Goal: Task Accomplishment & Management: Complete application form

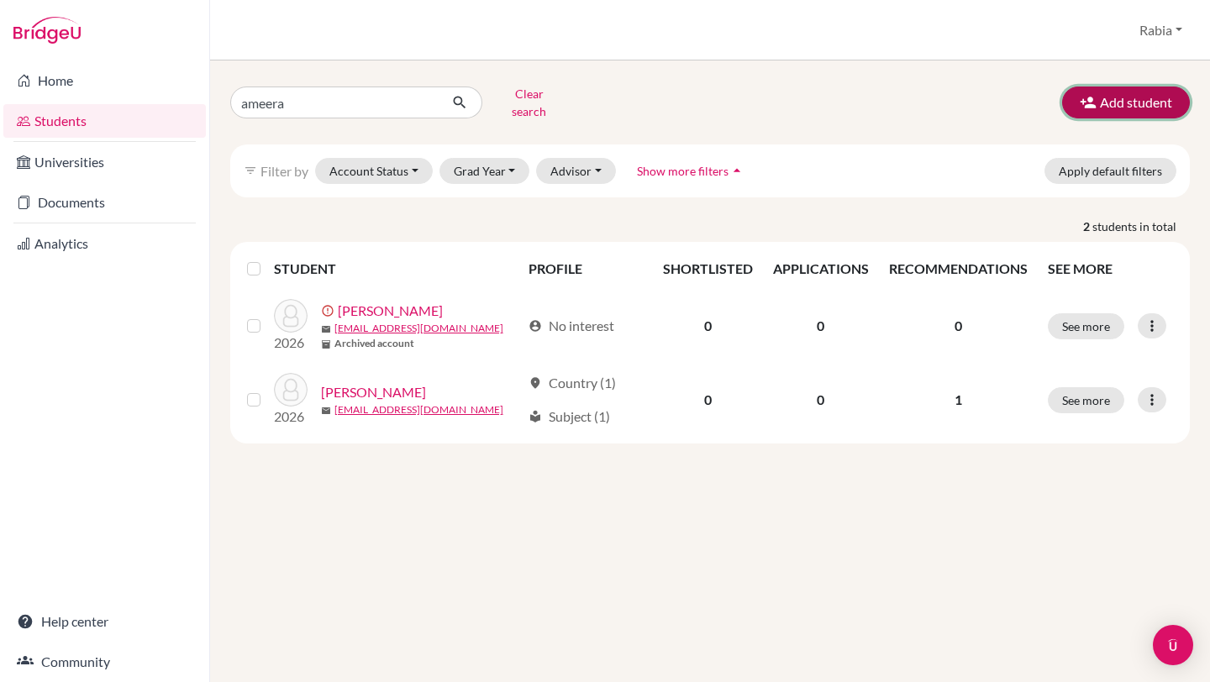
click at [1169, 90] on button "Add student" at bounding box center [1126, 103] width 128 height 32
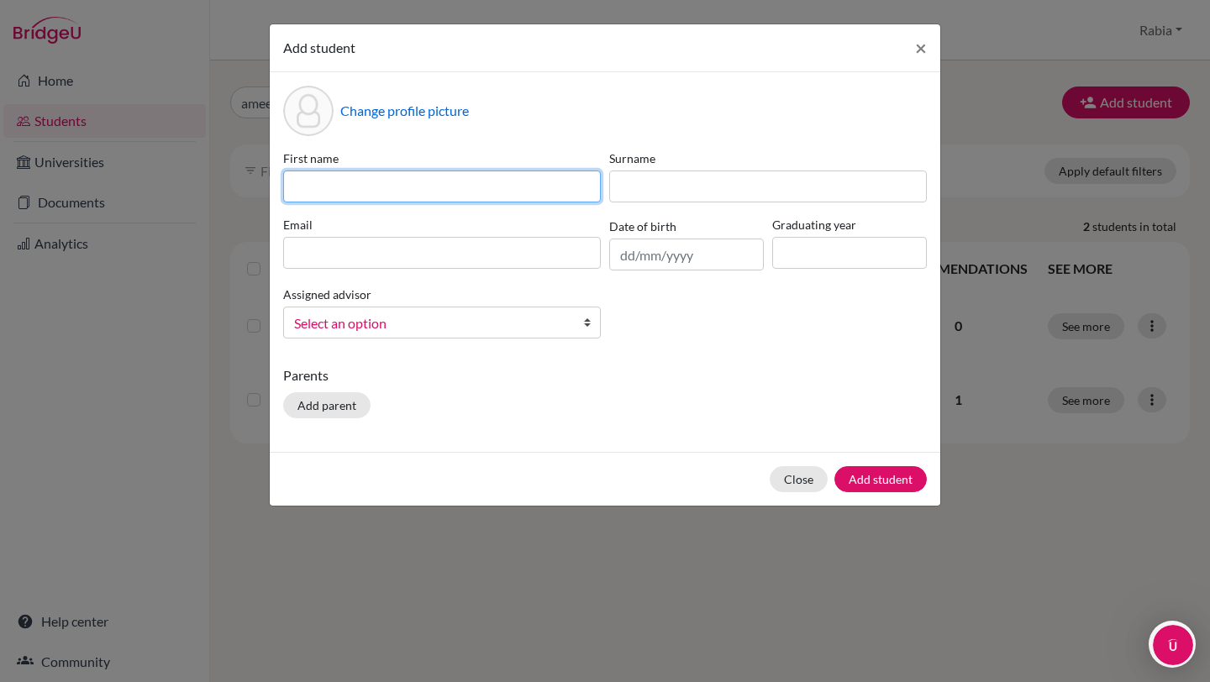
click at [476, 195] on input at bounding box center [442, 187] width 318 height 32
paste input "[PERSON_NAME]"
type input "[PERSON_NAME]"
click at [376, 180] on input at bounding box center [442, 187] width 318 height 32
paste input "[PERSON_NAME]"
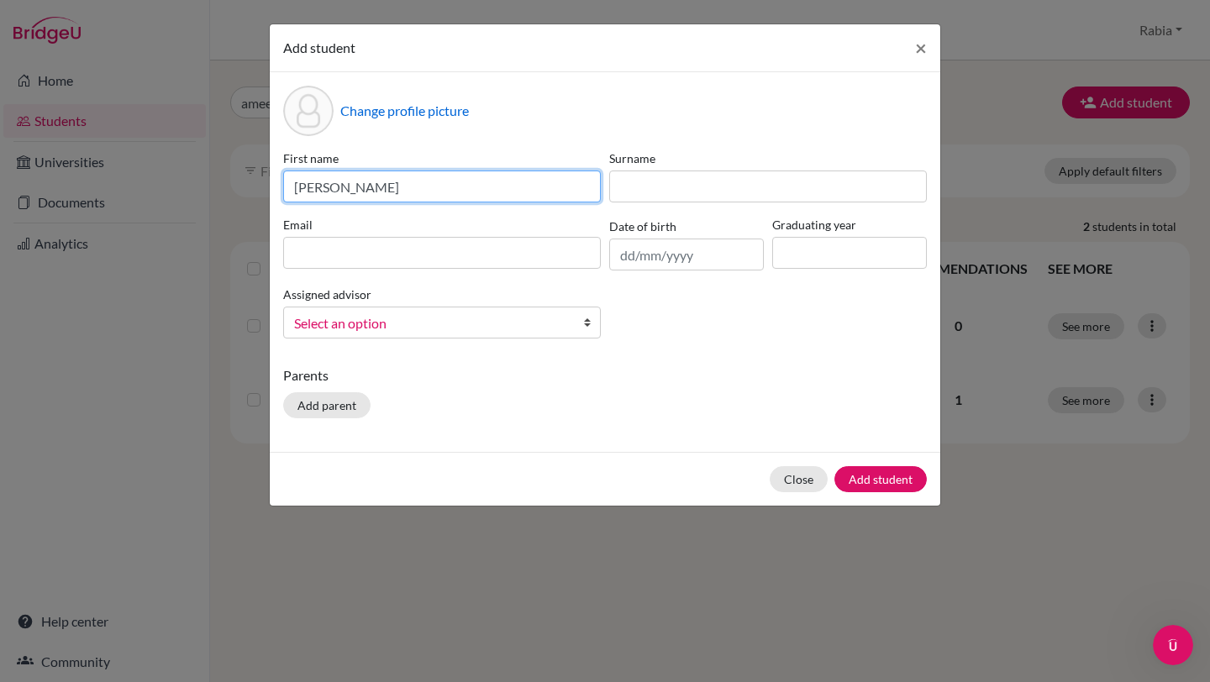
drag, startPoint x: 470, startPoint y: 194, endPoint x: 360, endPoint y: 180, distance: 111.8
click at [360, 180] on input "[PERSON_NAME]" at bounding box center [442, 187] width 318 height 32
type input "Hussain"
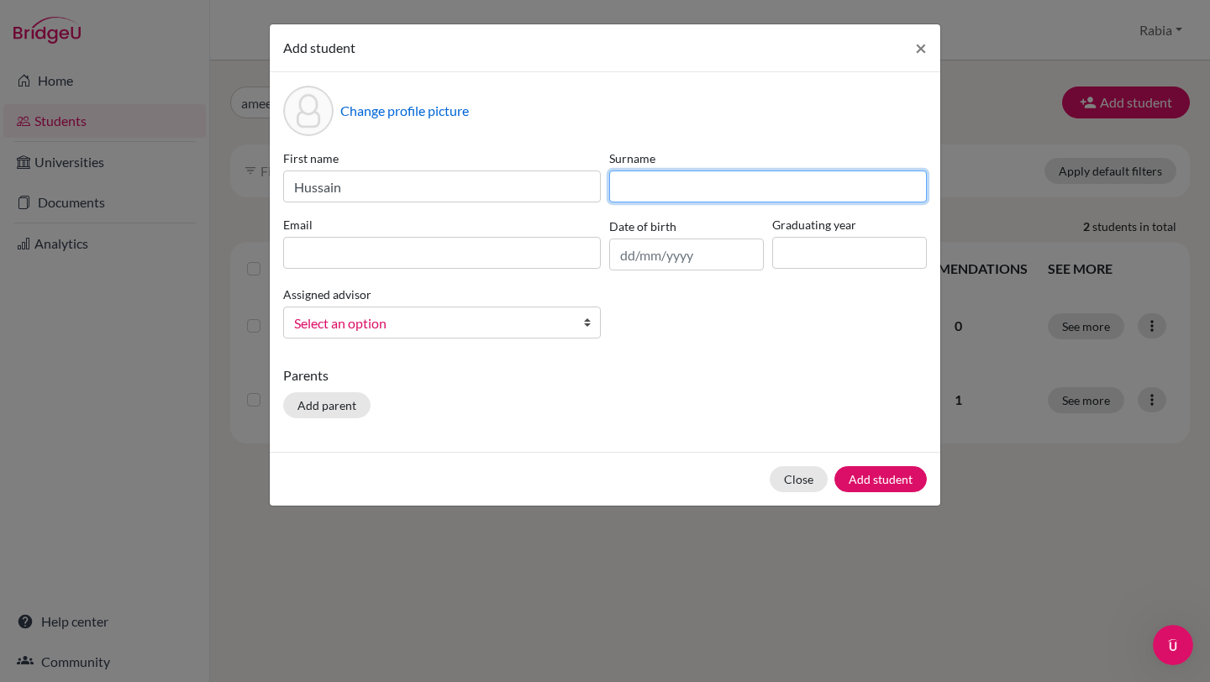
click at [692, 184] on input at bounding box center [768, 187] width 318 height 32
paste input "[PERSON_NAME]"
drag, startPoint x: 660, startPoint y: 192, endPoint x: 517, endPoint y: 189, distance: 142.9
click at [517, 189] on div "First name [PERSON_NAME] Surname [PERSON_NAME] Email Date of birth Graduating y…" at bounding box center [605, 251] width 652 height 202
type input "[PERSON_NAME]"
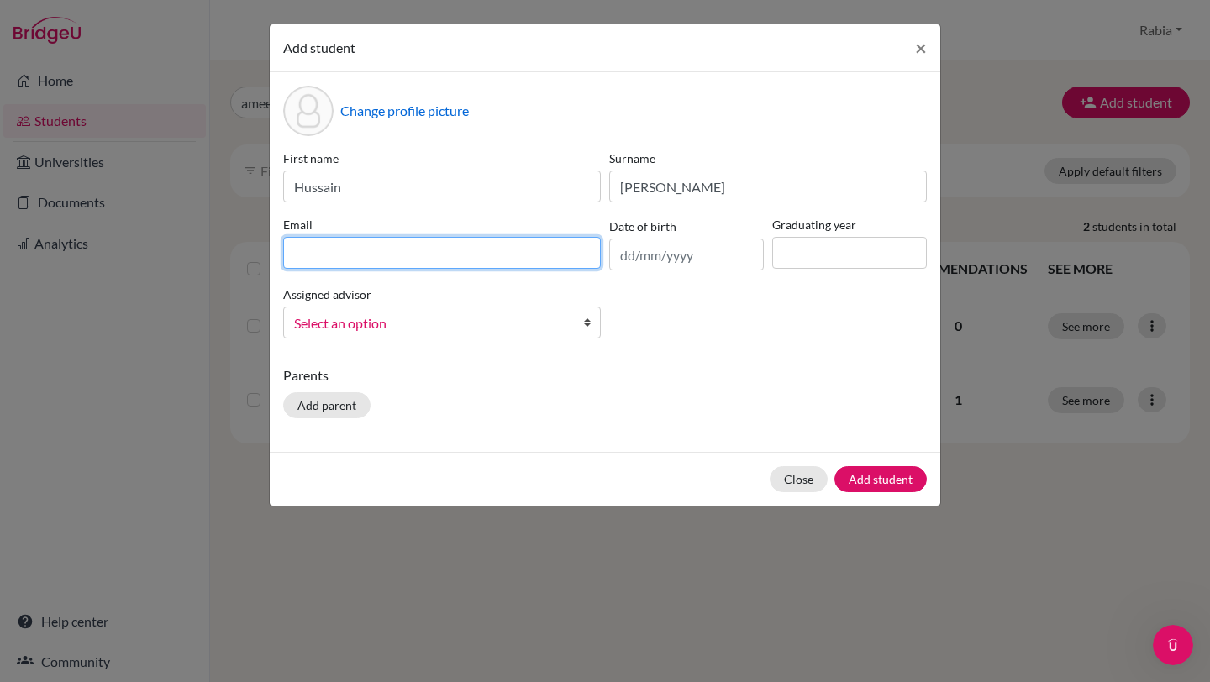
click at [355, 244] on input at bounding box center [442, 253] width 318 height 32
paste input "[EMAIL_ADDRESS][DOMAIN_NAME]"
type input "[EMAIL_ADDRESS][DOMAIN_NAME]"
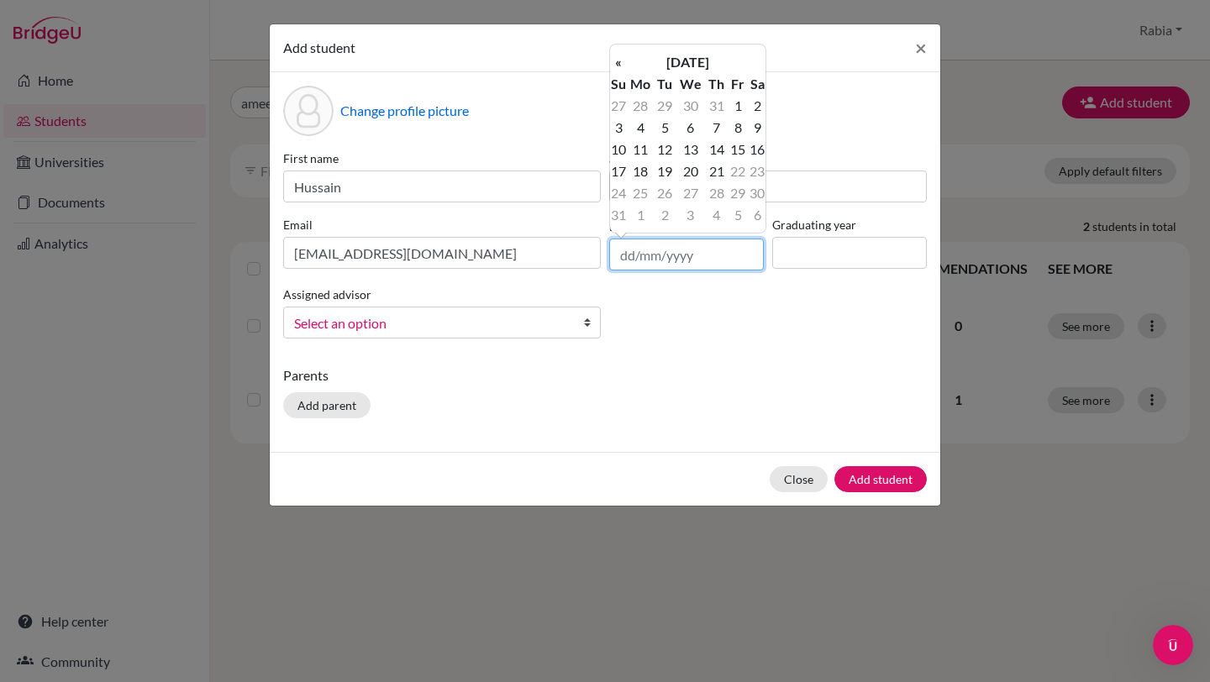
click at [688, 254] on input "text" at bounding box center [686, 255] width 155 height 32
paste input "[DATE]"
type input "[DATE]"
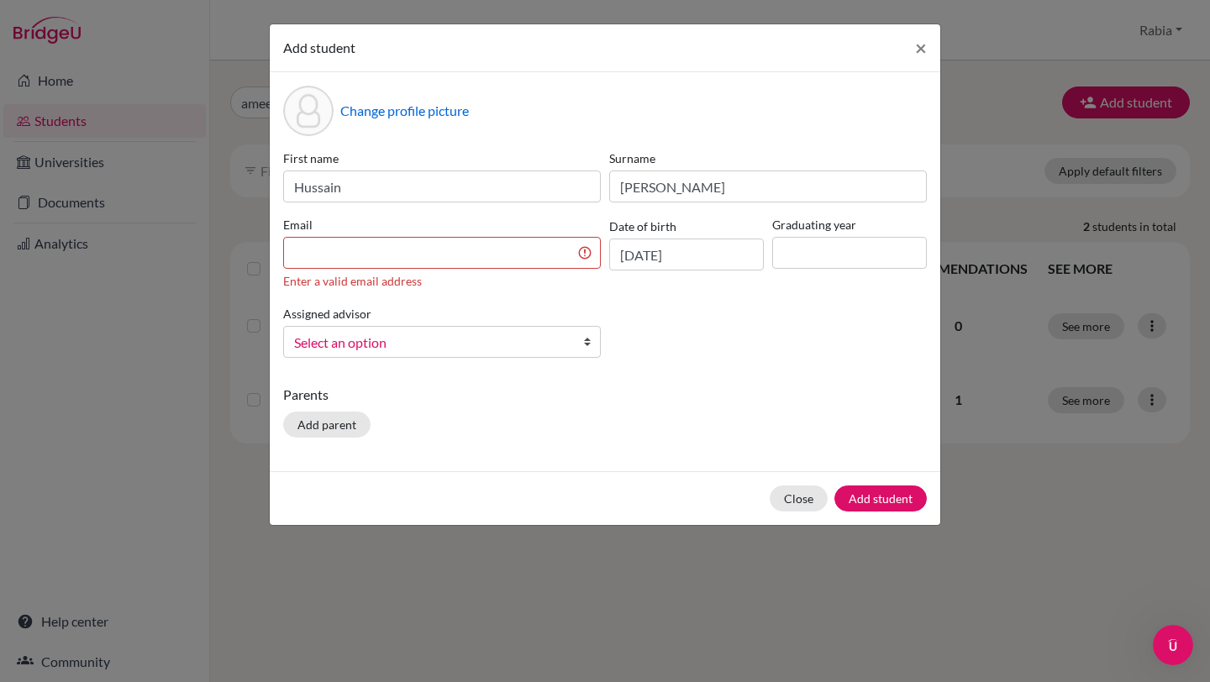
click at [800, 330] on div "First name [PERSON_NAME] Surname [PERSON_NAME] Email Enter a valid email addres…" at bounding box center [605, 261] width 652 height 222
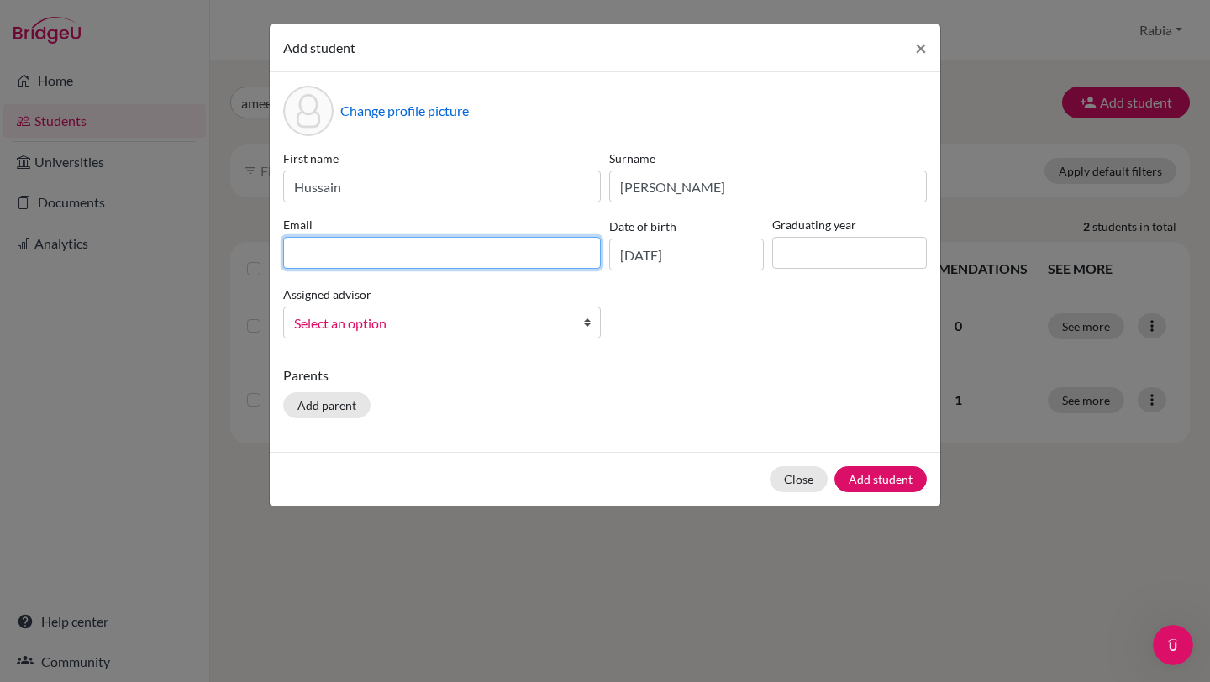
click at [416, 250] on input at bounding box center [442, 253] width 318 height 32
paste input "[EMAIL_ADDRESS][DOMAIN_NAME]"
type input "[EMAIL_ADDRESS][DOMAIN_NAME]"
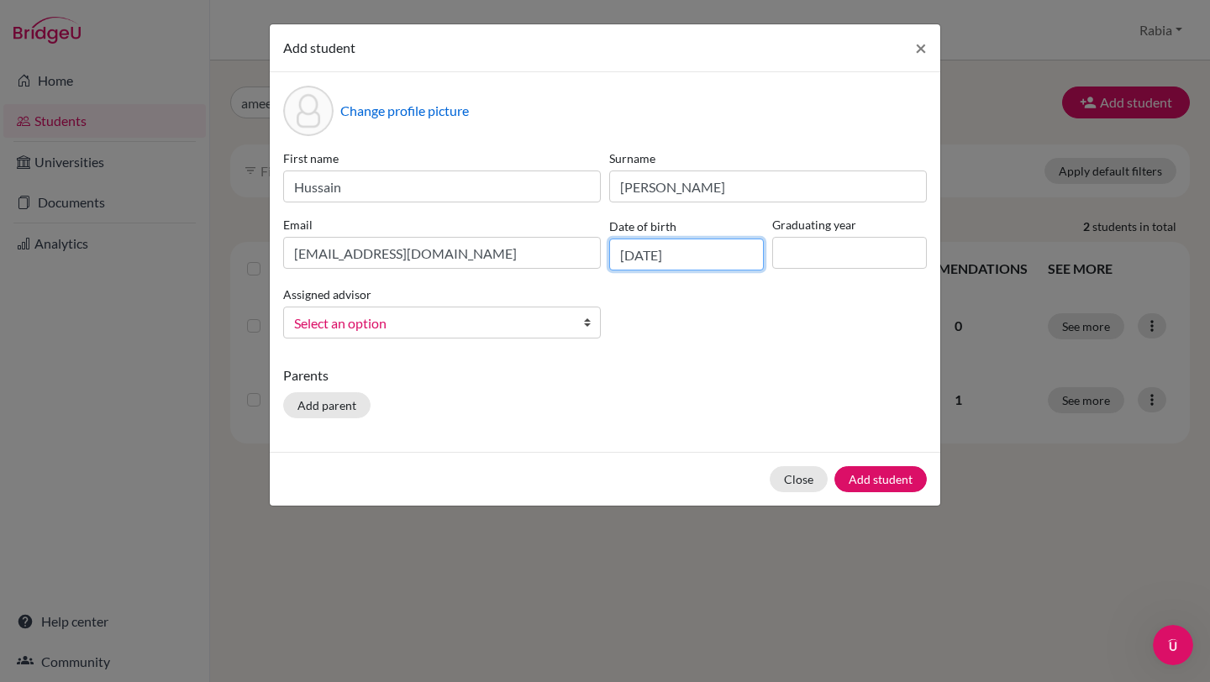
click at [651, 251] on input "[DATE]" at bounding box center [686, 255] width 155 height 32
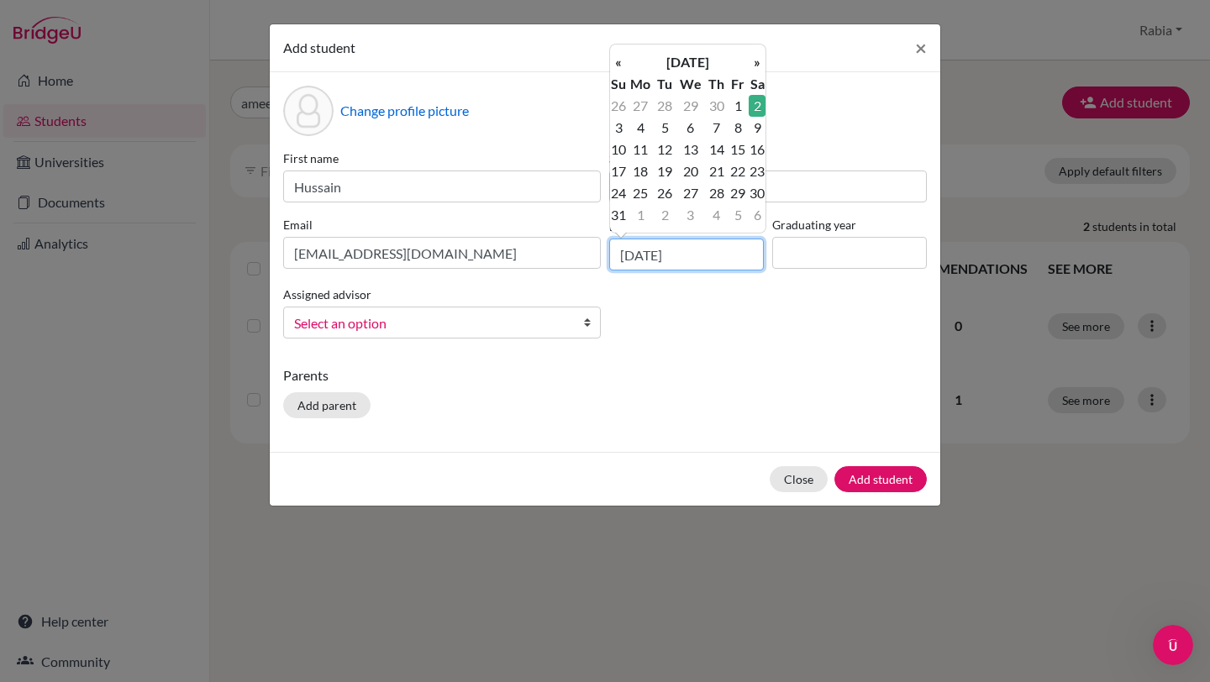
drag, startPoint x: 707, startPoint y: 254, endPoint x: 484, endPoint y: 243, distance: 222.9
click at [484, 243] on div "First name [PERSON_NAME] Surname Sheikh Email [EMAIL_ADDRESS][DOMAIN_NAME] Date…" at bounding box center [605, 251] width 652 height 202
paste input "v"
type input "v"
paste input "[DATE]"
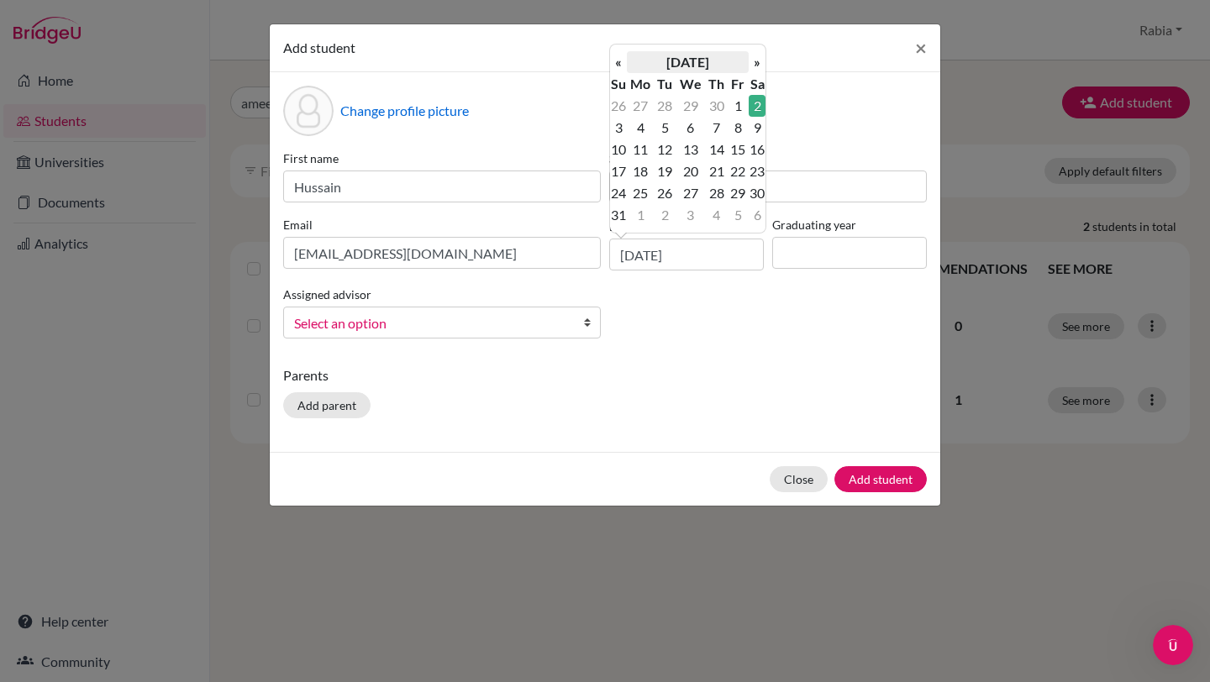
click at [679, 59] on th "[DATE]" at bounding box center [688, 62] width 122 height 22
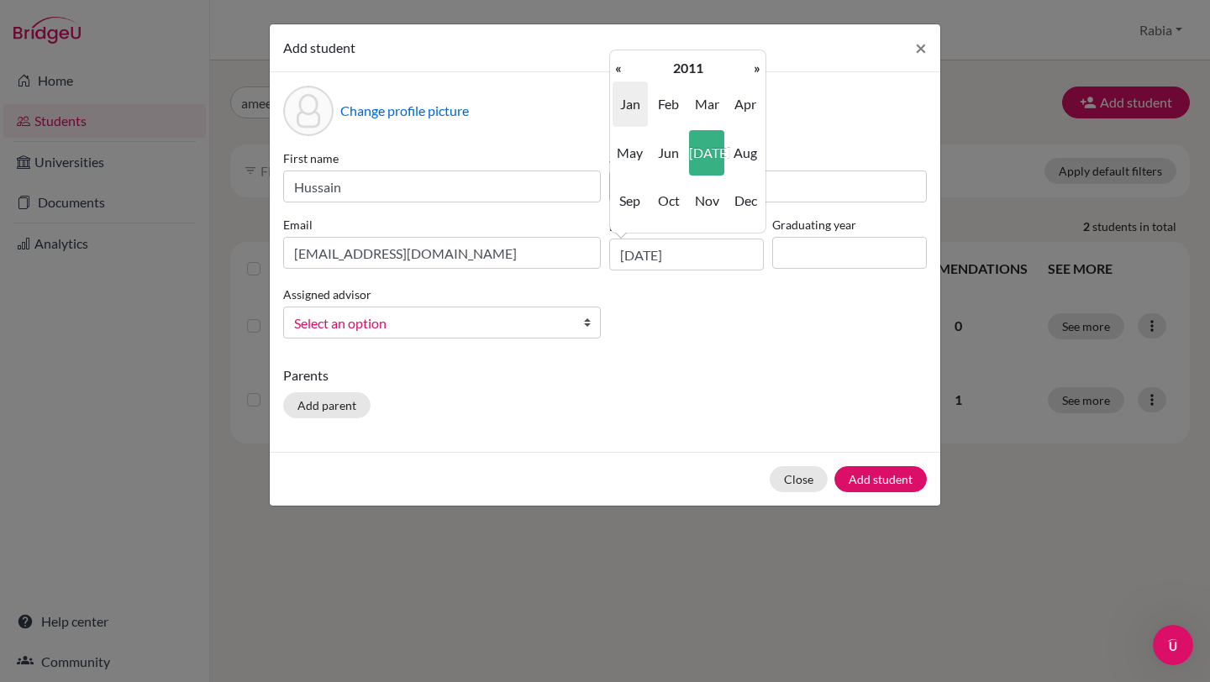
click at [637, 113] on span "Jan" at bounding box center [629, 103] width 35 height 45
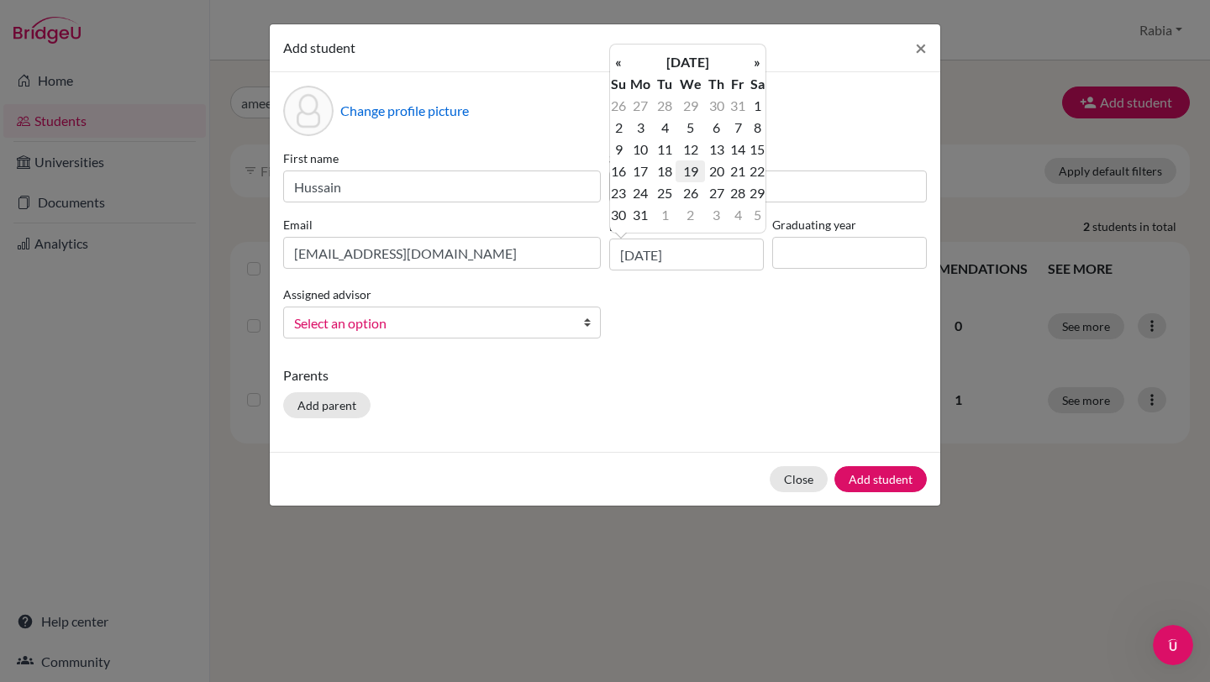
click at [691, 168] on td "19" at bounding box center [689, 171] width 29 height 22
type input "[DATE]"
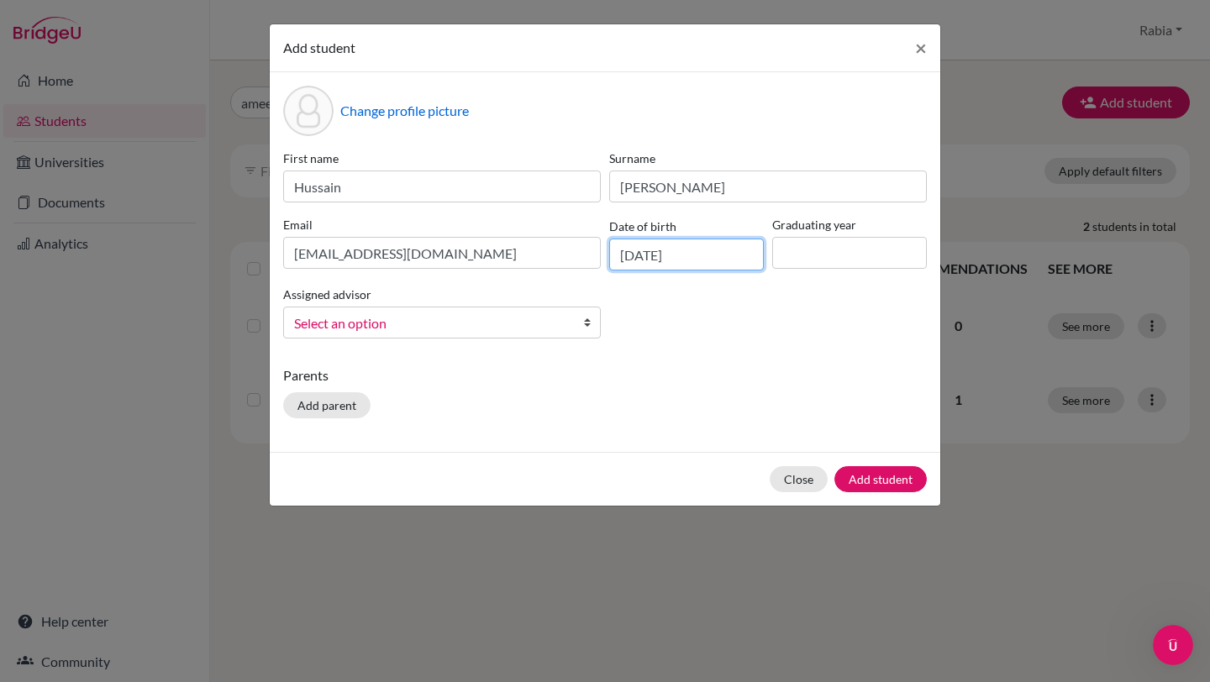
click at [687, 259] on input "[DATE]" at bounding box center [686, 255] width 155 height 32
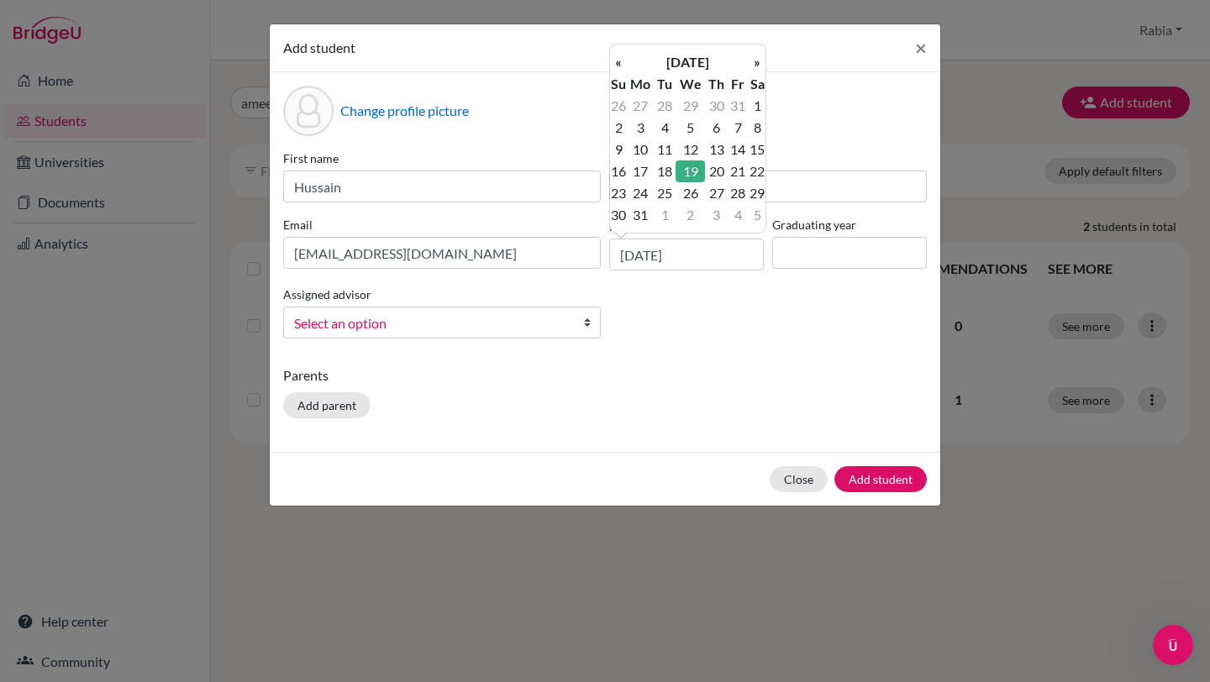
click at [693, 171] on td "19" at bounding box center [689, 171] width 29 height 22
click at [670, 246] on input "[DATE]" at bounding box center [686, 255] width 155 height 32
drag, startPoint x: 729, startPoint y: 264, endPoint x: 541, endPoint y: 239, distance: 189.9
click at [541, 239] on div "First name [PERSON_NAME] Surname Sheikh Email [EMAIL_ADDRESS][DOMAIN_NAME] Date…" at bounding box center [605, 251] width 652 height 202
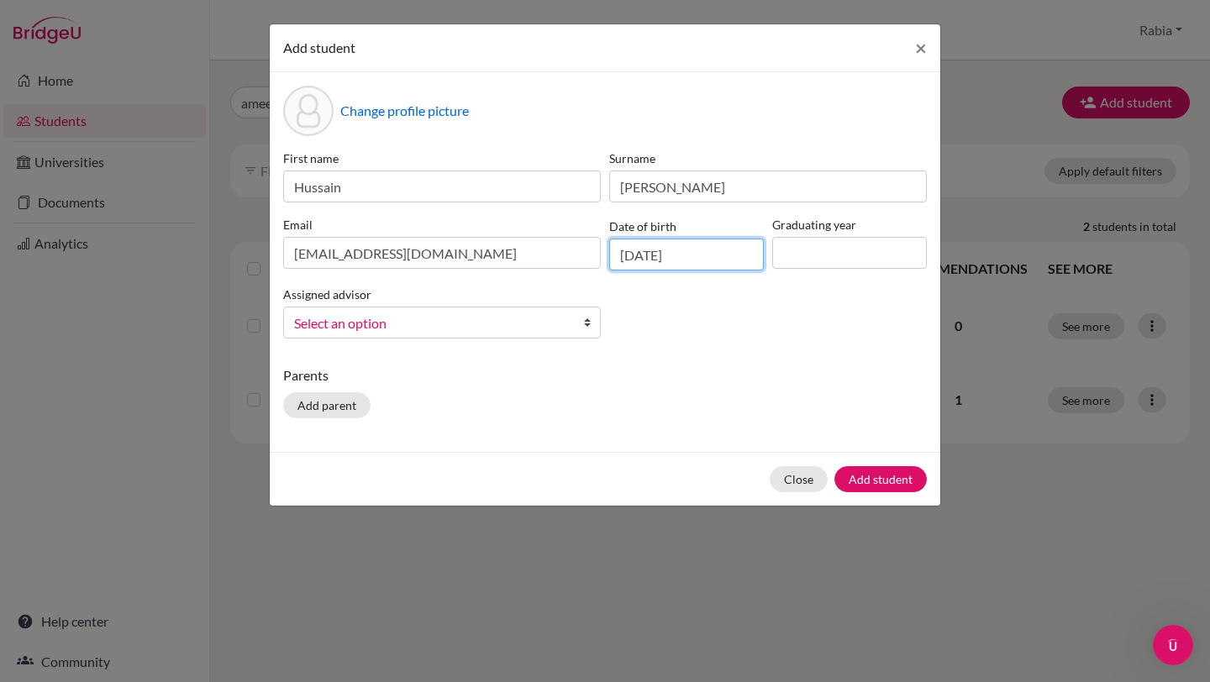
type input "[DATE]"
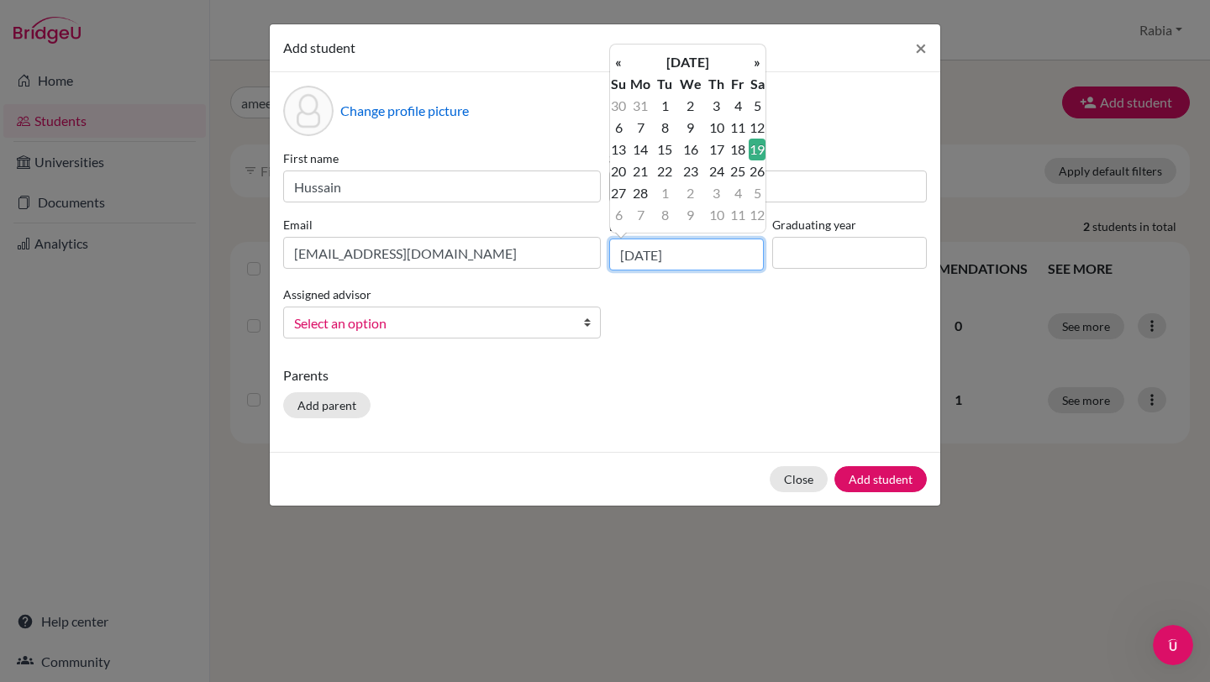
drag, startPoint x: 707, startPoint y: 252, endPoint x: 554, endPoint y: 244, distance: 154.0
click at [554, 244] on div "First name [PERSON_NAME] Surname Sheikh Email [EMAIL_ADDRESS][DOMAIN_NAME] Date…" at bounding box center [605, 251] width 652 height 202
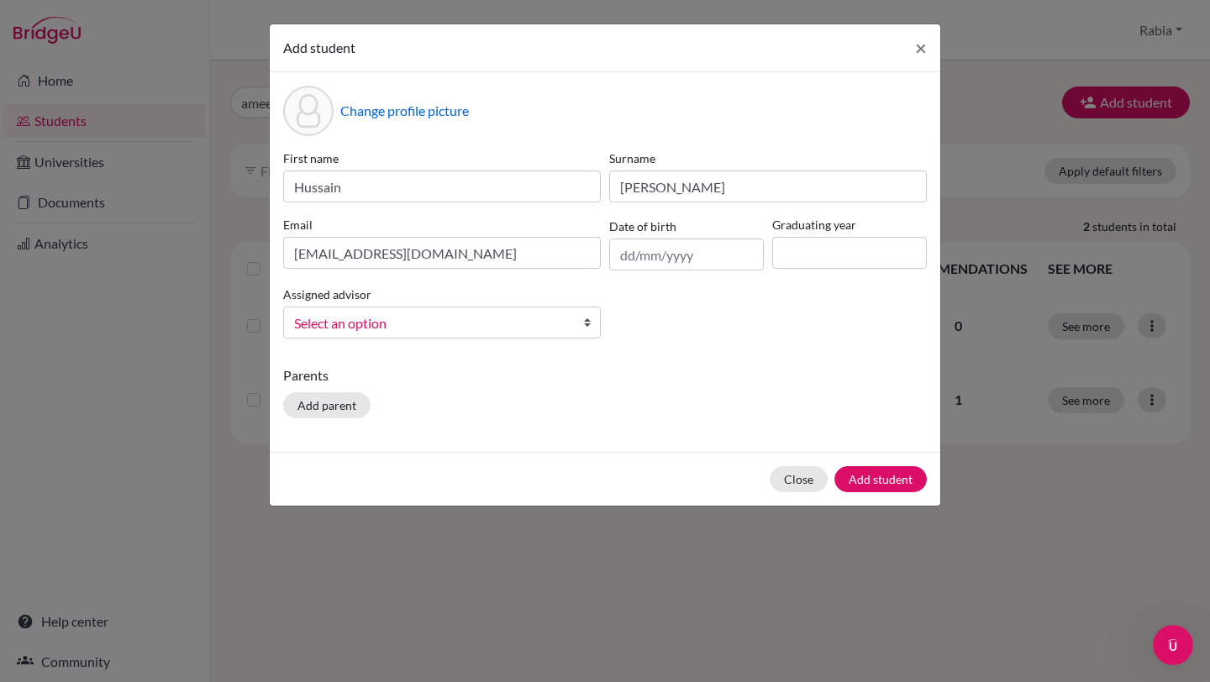
click at [675, 331] on div "First name [PERSON_NAME] Surname Sheikh Email [EMAIL_ADDRESS][DOMAIN_NAME] Date…" at bounding box center [605, 251] width 652 height 202
click at [620, 260] on input "text" at bounding box center [686, 255] width 155 height 32
type input "[DATE]"
